Goal: Transaction & Acquisition: Book appointment/travel/reservation

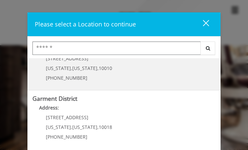
scroll to position [205, 0]
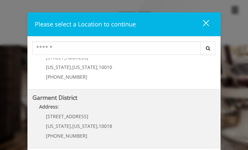
click at [73, 104] on District "Address:" at bounding box center [123, 108] width 183 height 11
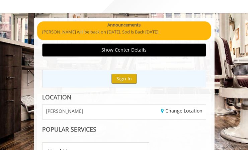
scroll to position [67, 0]
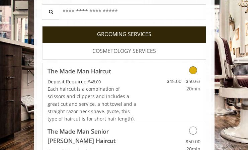
click at [191, 69] on icon "Grooming services" at bounding box center [193, 70] width 8 height 8
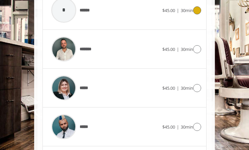
scroll to position [734, 0]
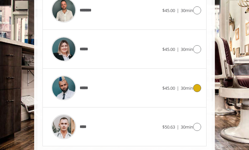
click at [198, 87] on icon at bounding box center [197, 88] width 8 height 8
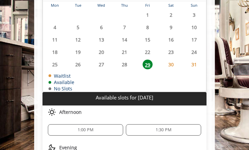
scroll to position [485, 0]
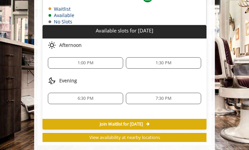
click at [89, 63] on span "1:00 PM" at bounding box center [86, 62] width 16 height 5
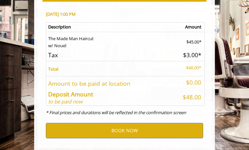
scroll to position [631, 0]
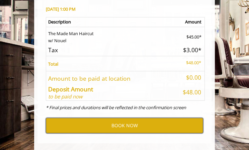
click at [110, 127] on button "BOOK NOW" at bounding box center [124, 125] width 157 height 15
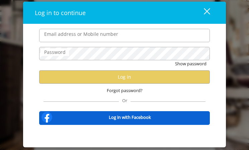
type input "**********"
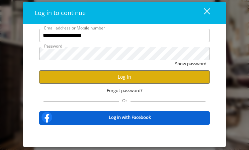
scroll to position [0, 0]
click at [88, 41] on input "**********" at bounding box center [124, 35] width 171 height 13
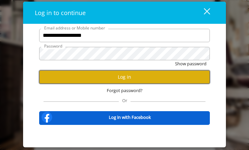
click at [163, 81] on button "Log in" at bounding box center [124, 76] width 171 height 13
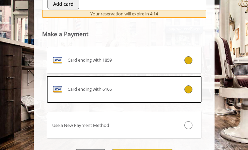
scroll to position [453, 0]
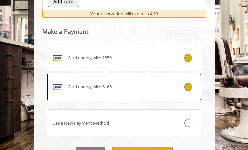
click at [172, 93] on label "Card ending with 6165" at bounding box center [124, 87] width 155 height 27
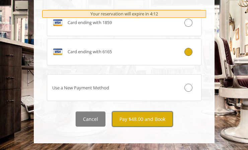
click at [156, 120] on button "Pay $48.00 and Book" at bounding box center [142, 118] width 61 height 15
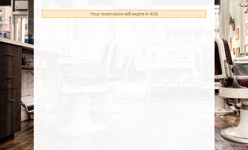
scroll to position [0, 0]
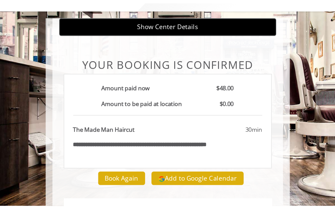
scroll to position [100, 0]
